Goal: Task Accomplishment & Management: Use online tool/utility

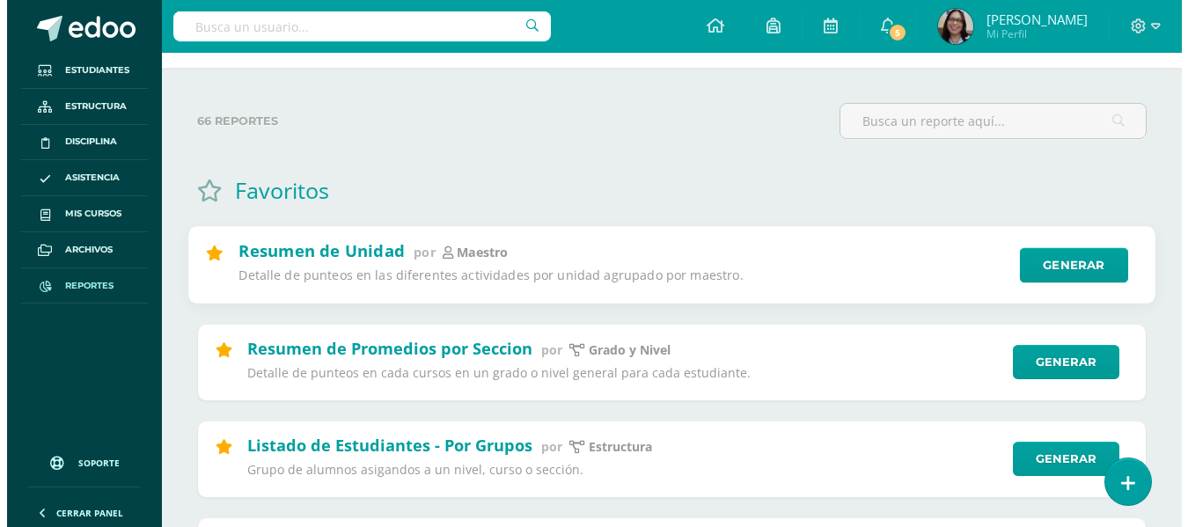
scroll to position [88, 0]
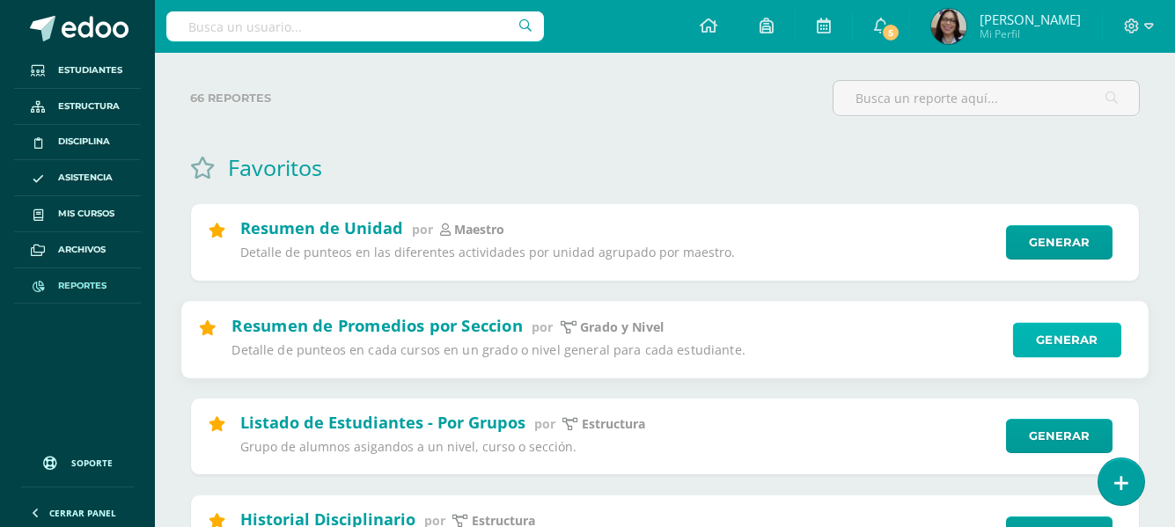
click at [1038, 335] on link "Generar" at bounding box center [1067, 339] width 108 height 35
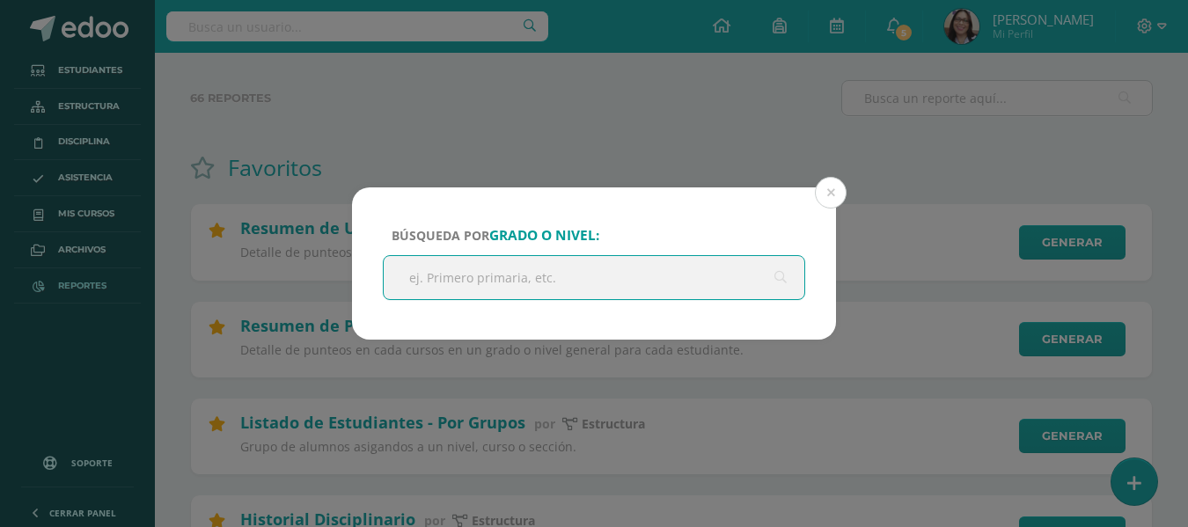
click at [519, 281] on input "text" at bounding box center [594, 277] width 421 height 43
type input "sexto primaria"
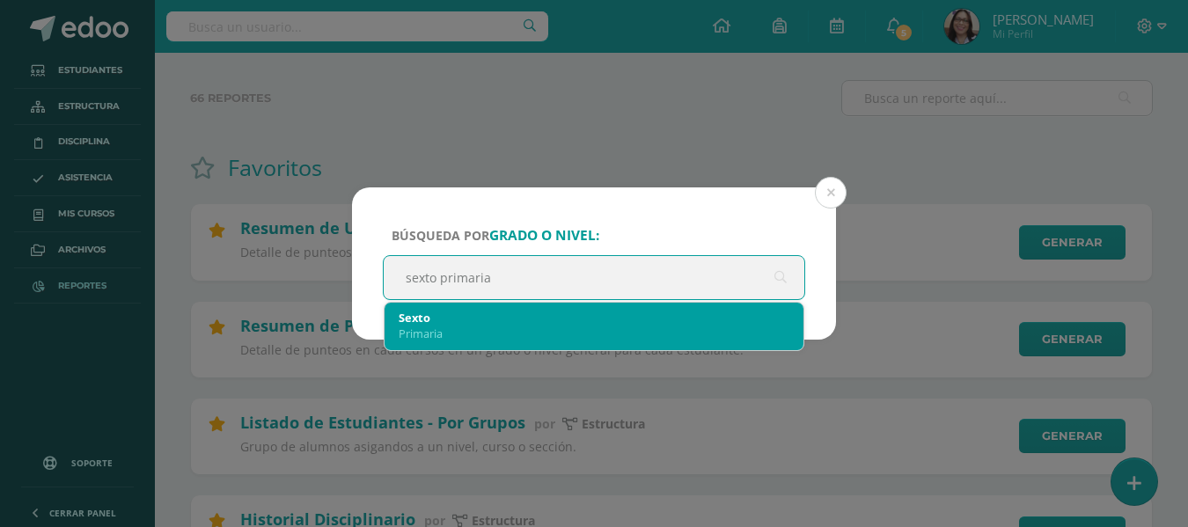
click at [491, 322] on div "Sexto" at bounding box center [594, 318] width 391 height 16
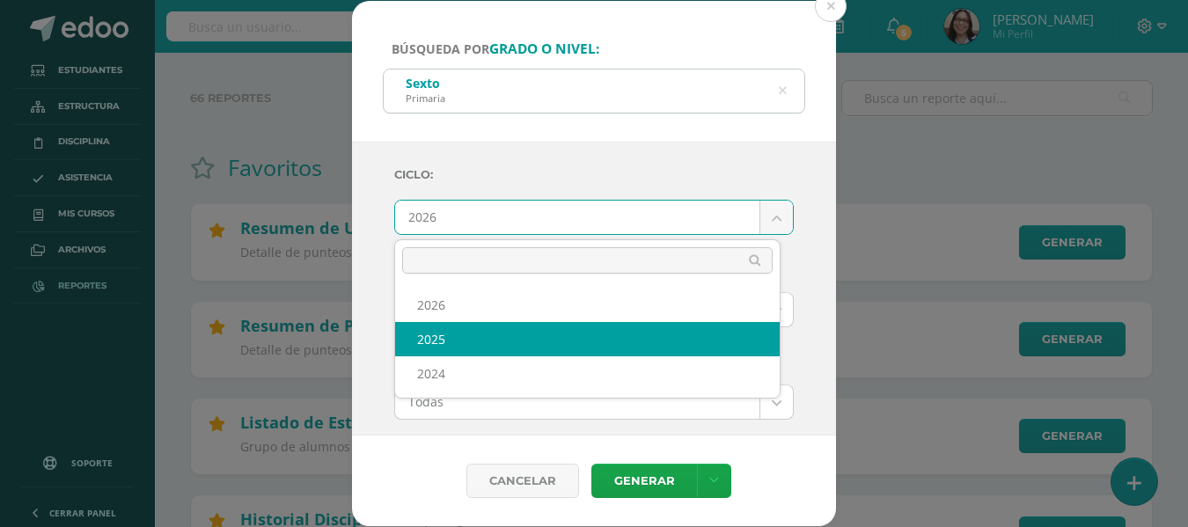
select select "2"
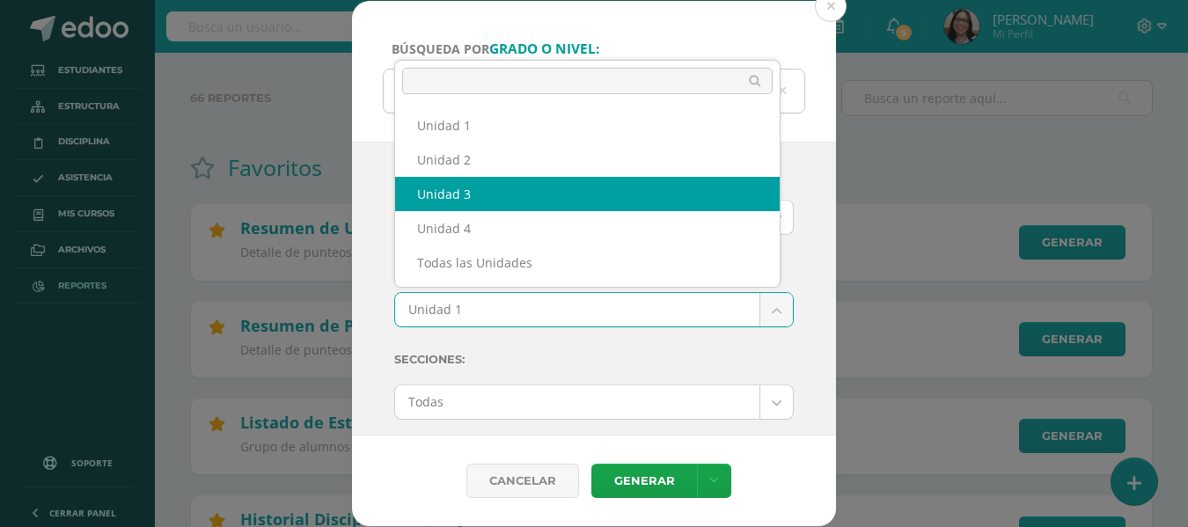
select select "Unidad 3"
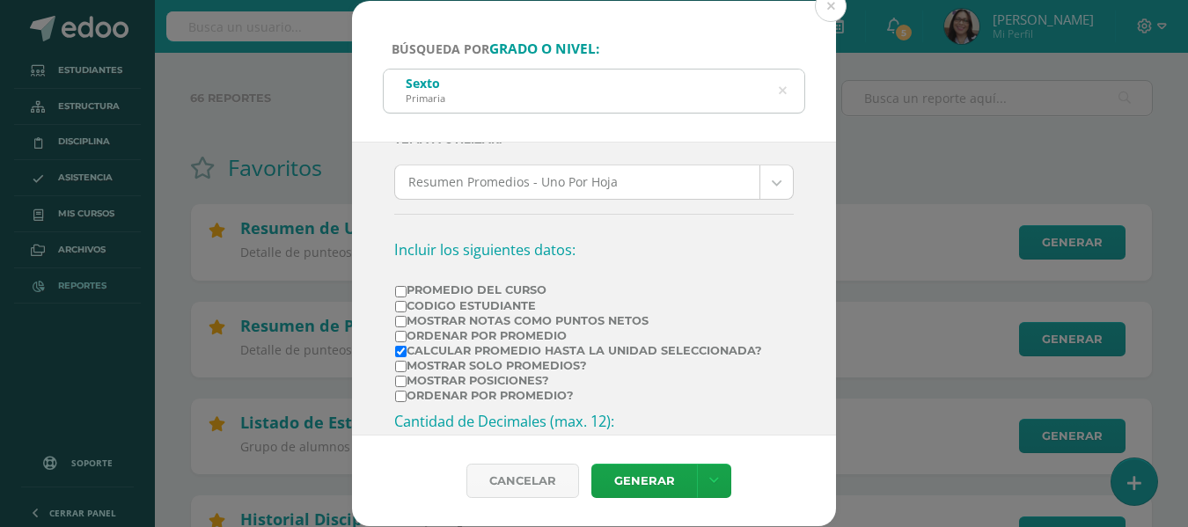
scroll to position [352, 0]
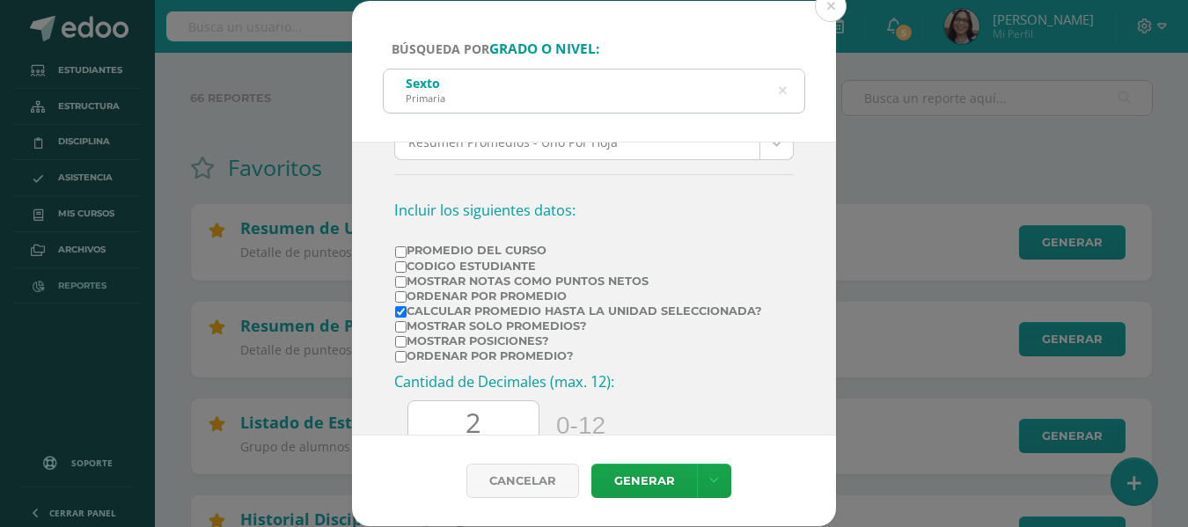
click at [399, 297] on input "Ordenar por Promedio" at bounding box center [400, 296] width 11 height 11
checkbox input "true"
click at [642, 480] on link "Generar" at bounding box center [644, 481] width 106 height 34
click at [400, 340] on input "Mostrar posiciones?" at bounding box center [400, 341] width 11 height 11
checkbox input "true"
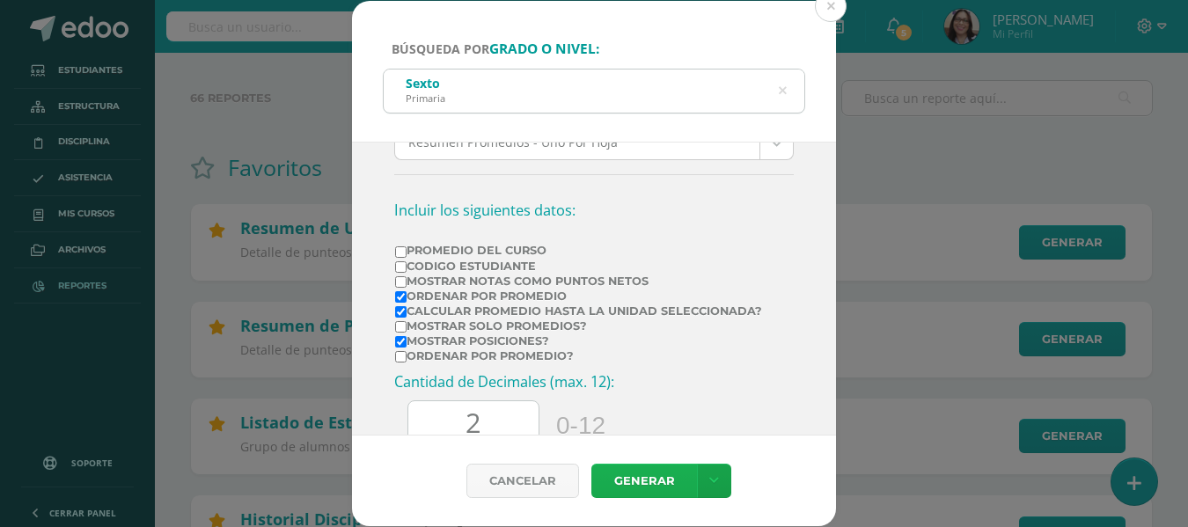
click at [634, 479] on link "Generar" at bounding box center [644, 481] width 106 height 34
click at [399, 294] on input "Ordenar por Promedio" at bounding box center [400, 296] width 11 height 11
checkbox input "false"
click at [405, 330] on input "Mostrar solo promedios?" at bounding box center [400, 326] width 11 height 11
checkbox input "true"
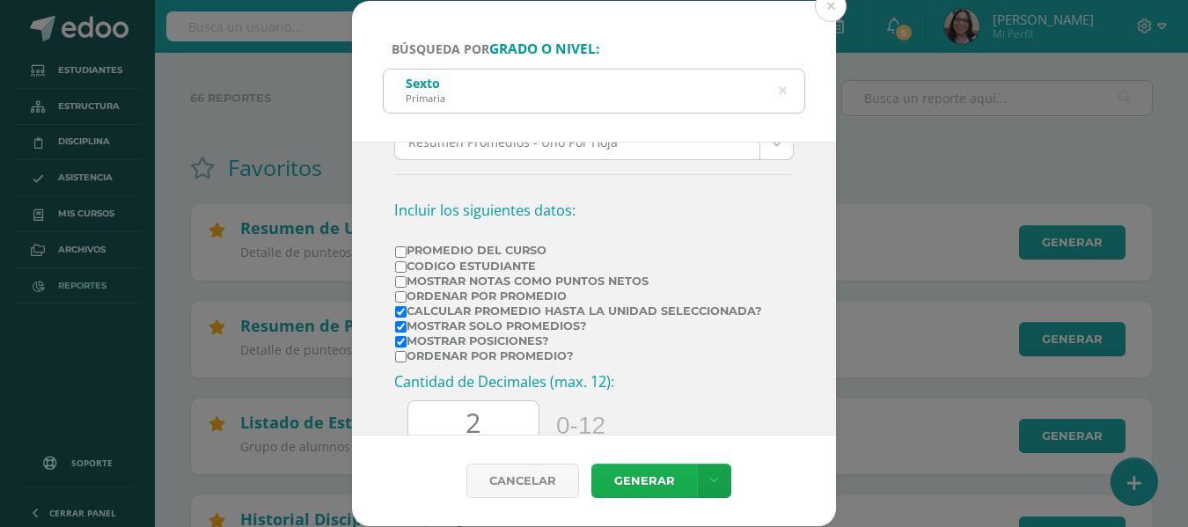
click at [628, 485] on link "Generar" at bounding box center [644, 481] width 106 height 34
